Goal: Information Seeking & Learning: Learn about a topic

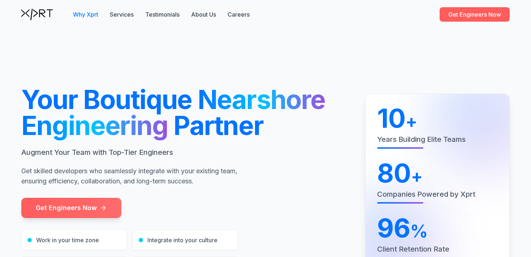
click at [76, 14] on button "Why Xprt" at bounding box center [85, 14] width 25 height 9
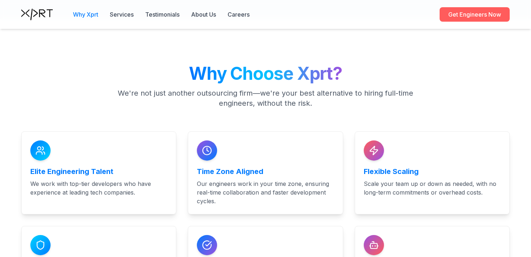
scroll to position [335, 0]
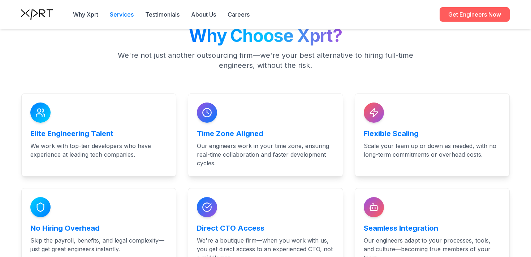
click at [126, 15] on button "Services" at bounding box center [122, 14] width 24 height 9
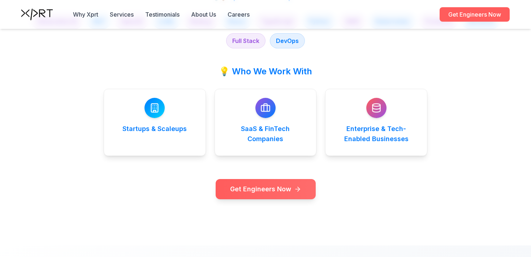
scroll to position [1255, 0]
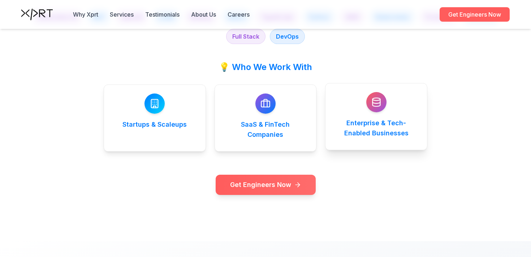
click at [338, 126] on h4 "Enterprise & Tech-Enabled Businesses" at bounding box center [376, 128] width 84 height 20
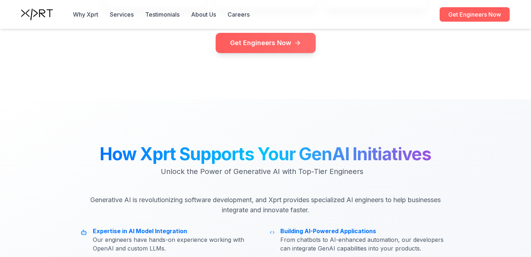
scroll to position [1218, 0]
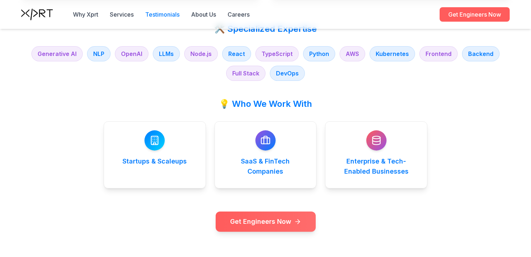
click at [164, 14] on button "Testimonials" at bounding box center [162, 14] width 34 height 9
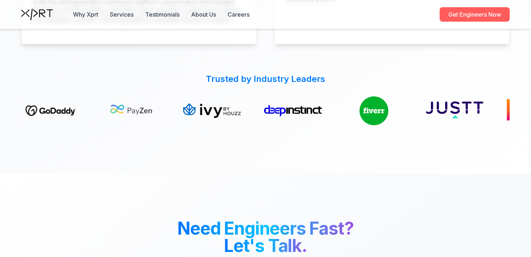
scroll to position [2001, 0]
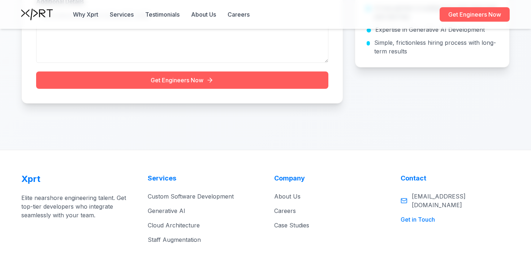
scroll to position [2517, 0]
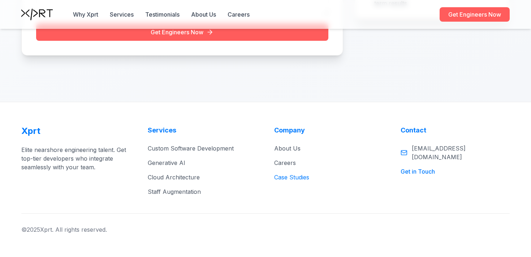
click at [282, 177] on button "Case Studies" at bounding box center [291, 177] width 35 height 9
